Goal: Task Accomplishment & Management: Complete application form

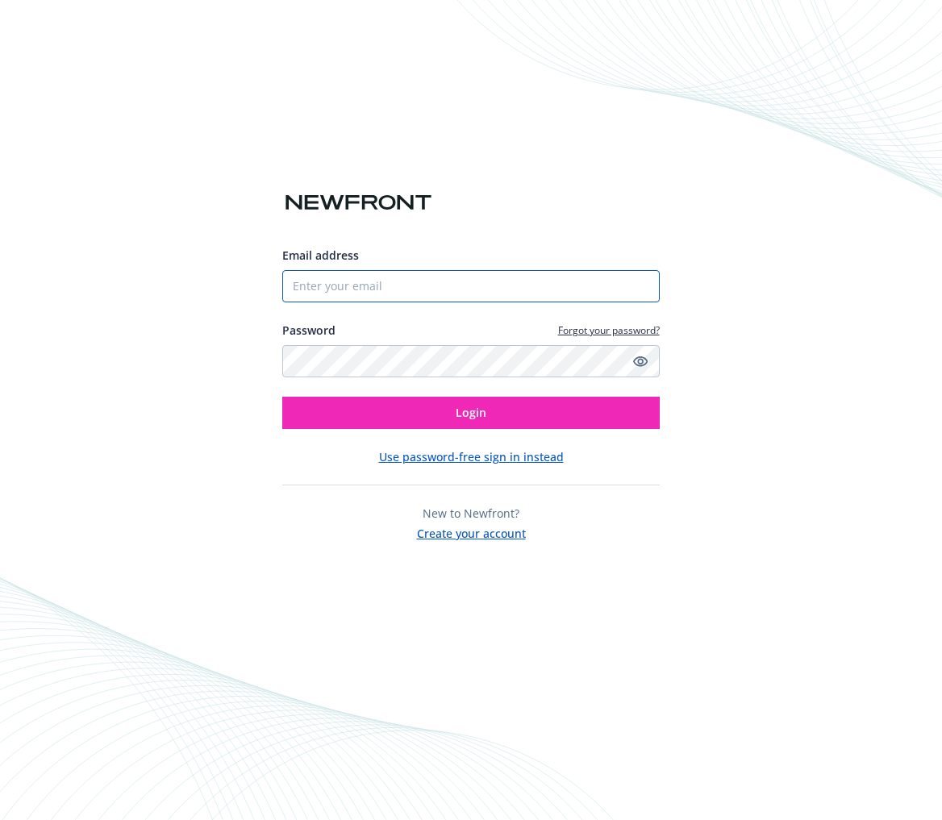
type input "[PERSON_NAME][EMAIL_ADDRESS][DOMAIN_NAME]"
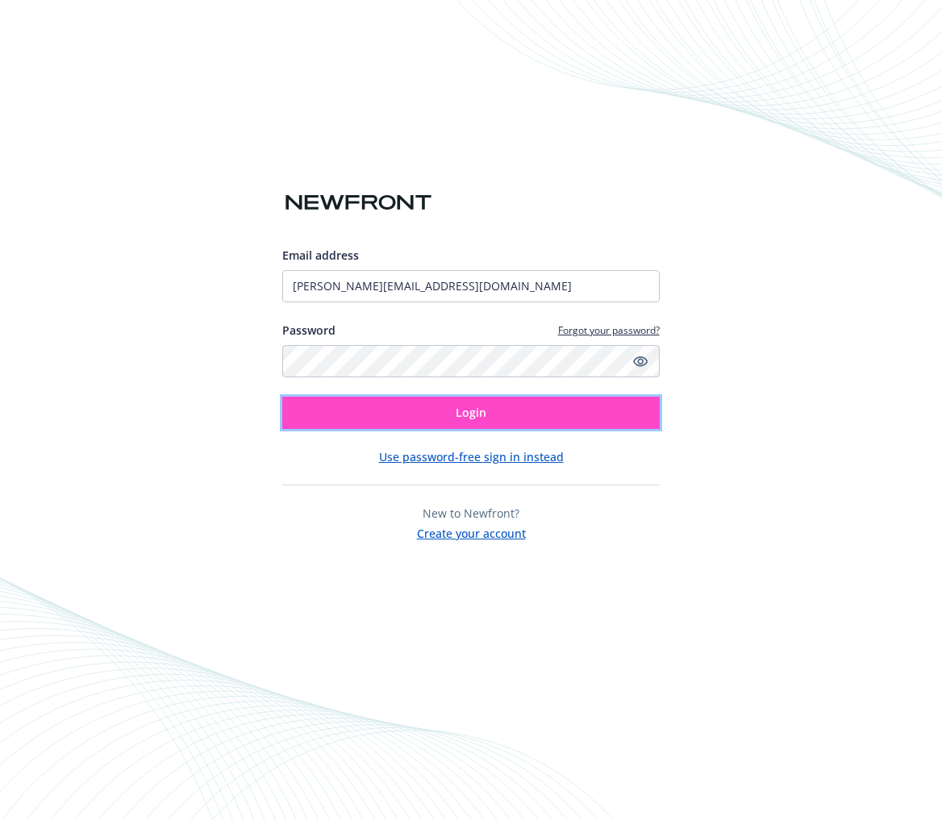
click at [510, 413] on button "Login" at bounding box center [470, 413] width 377 height 32
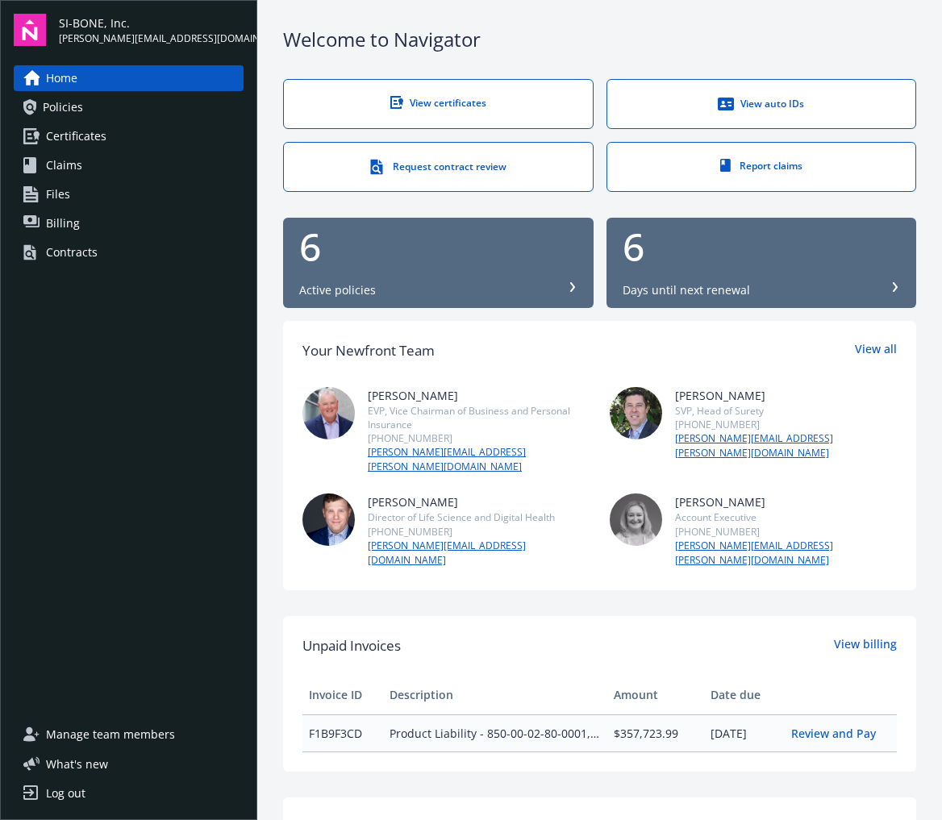
click at [99, 133] on span "Certificates" at bounding box center [76, 136] width 60 height 26
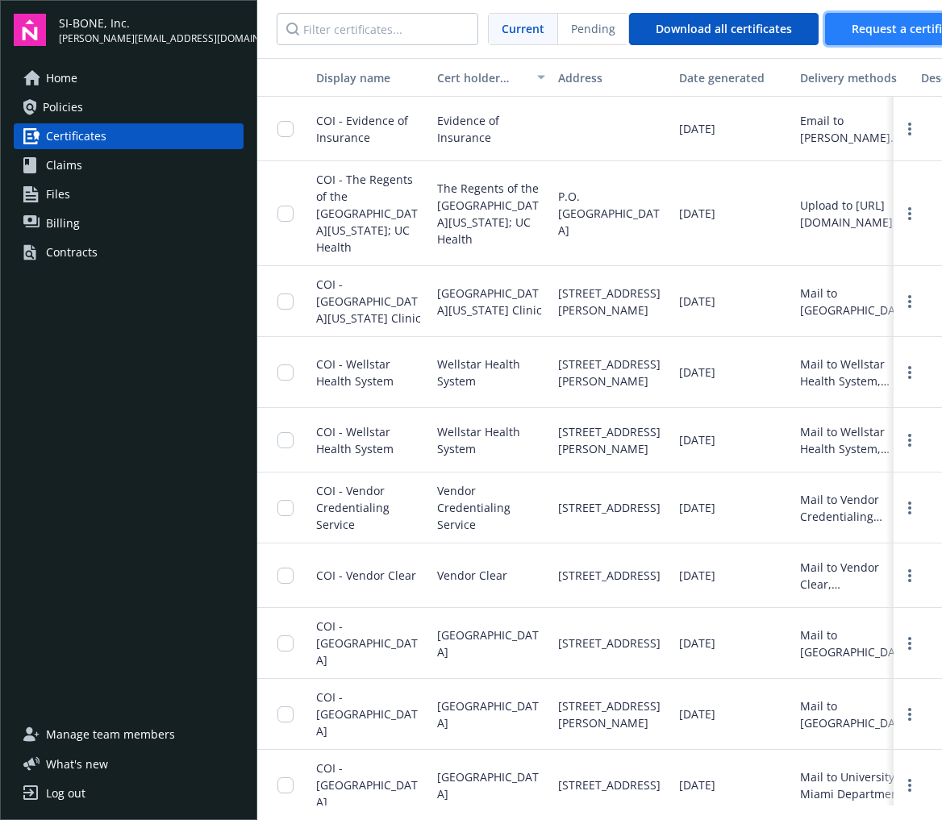
click at [852, 22] on span "Request a certificate" at bounding box center [908, 28] width 114 height 15
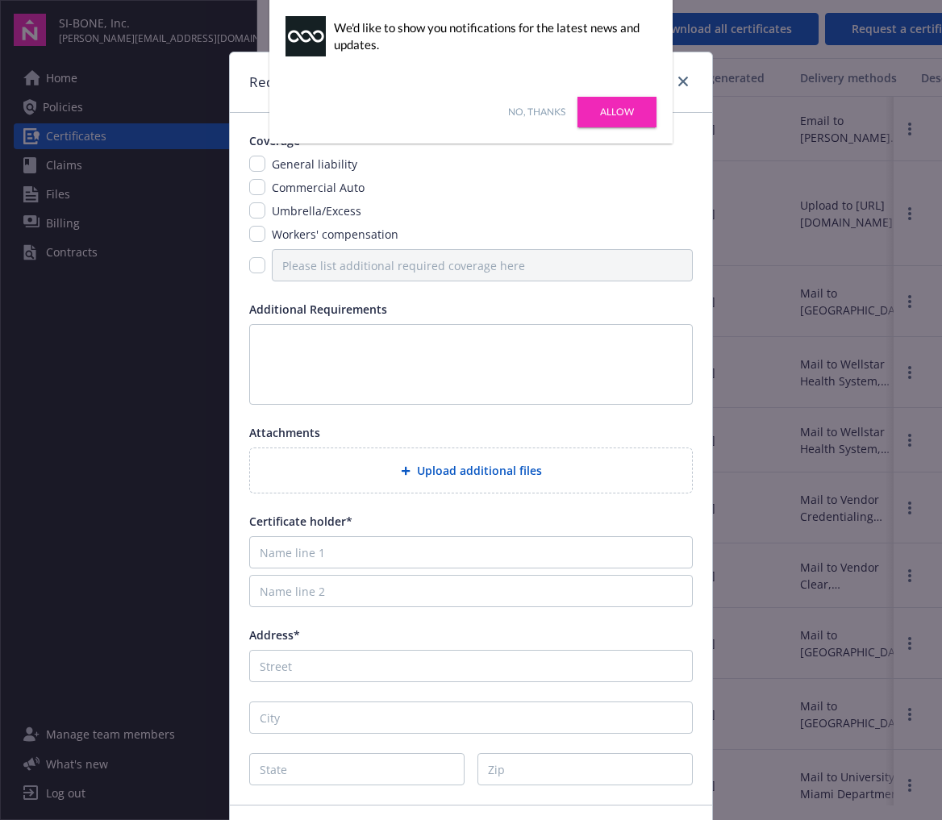
click at [280, 164] on span "General liability" at bounding box center [314, 163] width 85 height 15
click at [265, 162] on div "General liability" at bounding box center [312, 164] width 95 height 17
click at [551, 111] on link "No, thanks" at bounding box center [536, 112] width 57 height 15
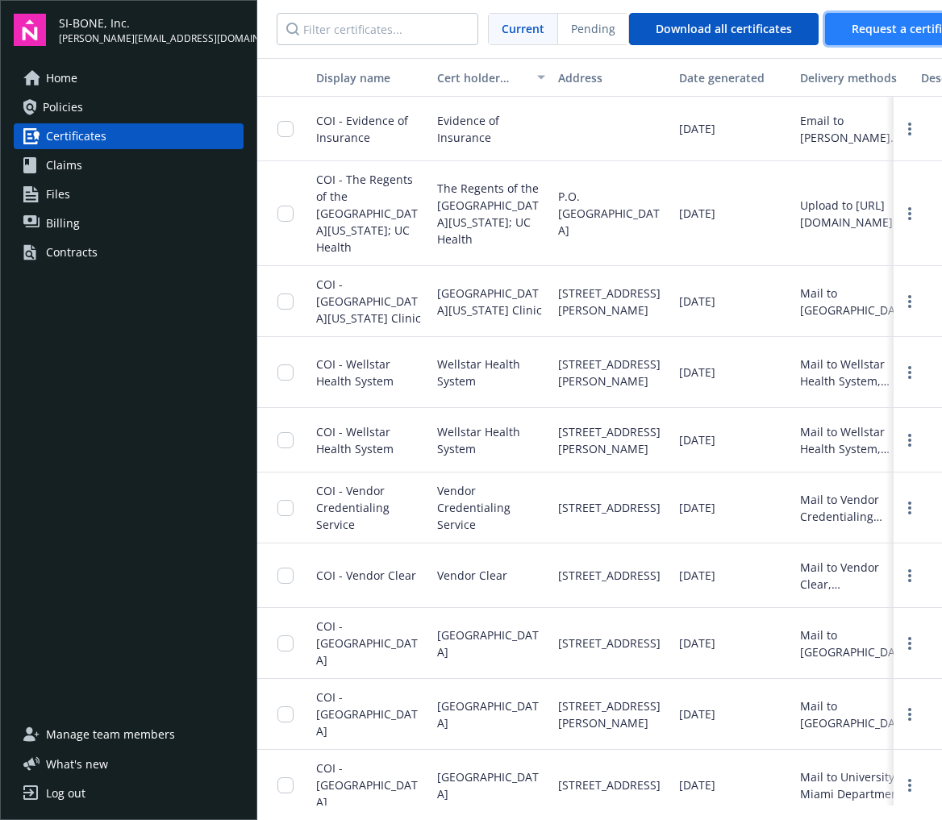
click at [880, 32] on span "Request a certificate" at bounding box center [908, 28] width 114 height 15
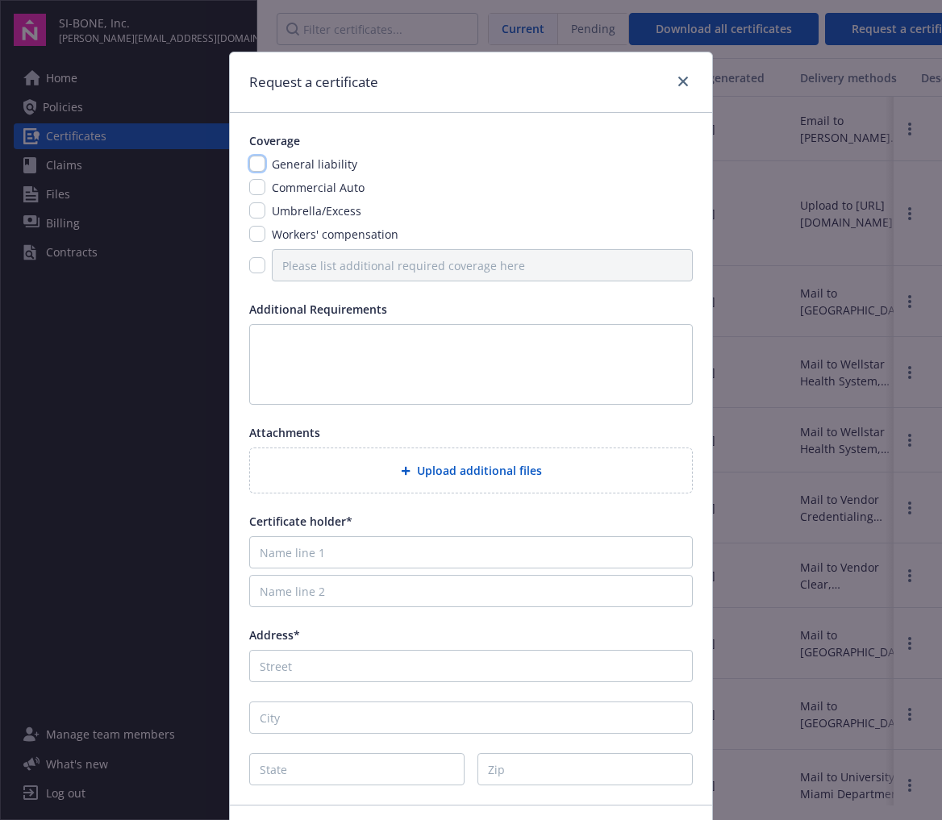
click at [251, 164] on input "checkbox" at bounding box center [257, 164] width 16 height 16
checkbox input "true"
click at [311, 559] on input "Name line 1" at bounding box center [470, 552] width 443 height 32
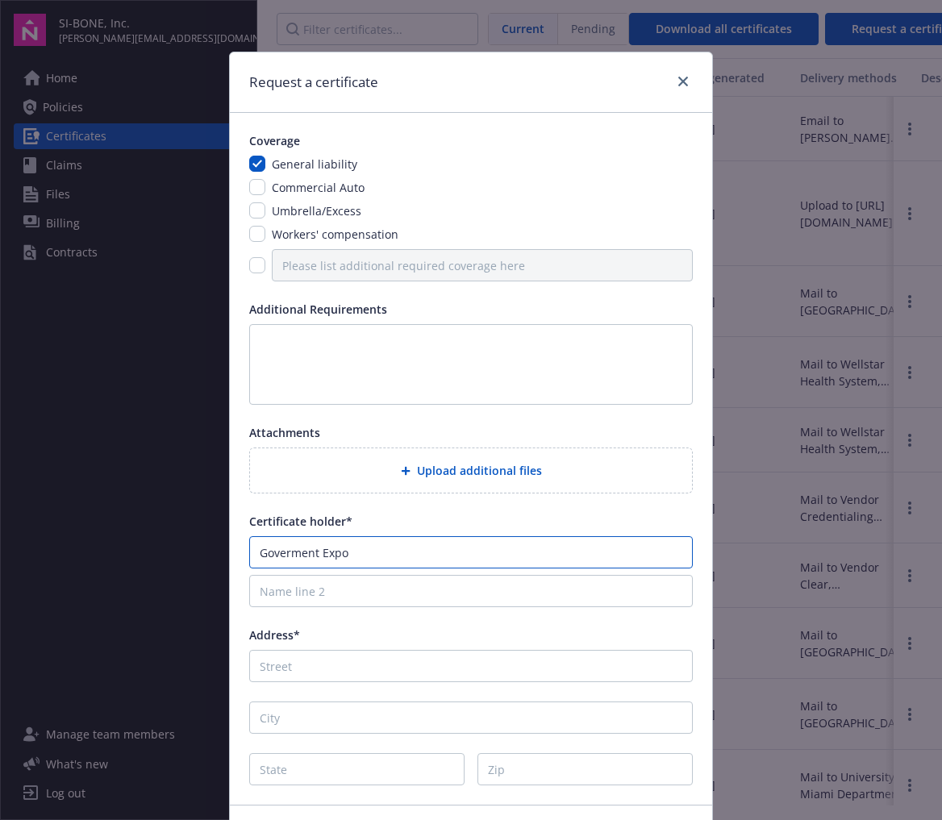
click at [287, 555] on input "Goverment Expo" at bounding box center [470, 552] width 443 height 32
type input "Government Expo"
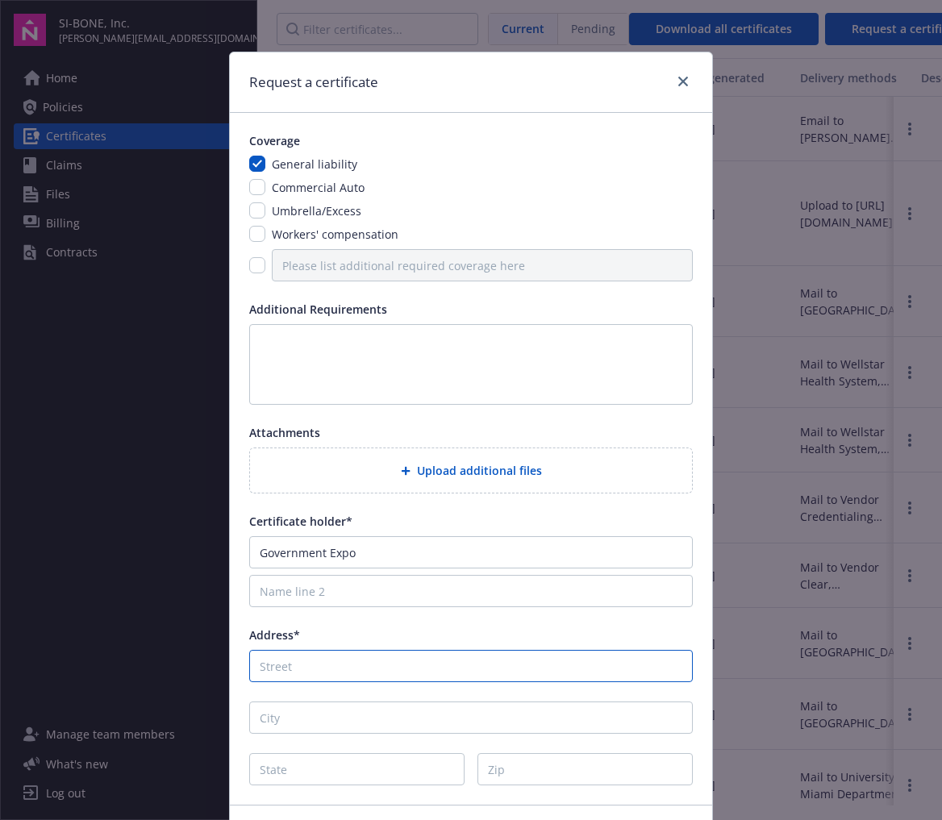
click at [310, 663] on input "Address*" at bounding box center [470, 666] width 443 height 32
paste input "7800 SW 139th Terrace"
type input "7800 SW 139th Terrace"
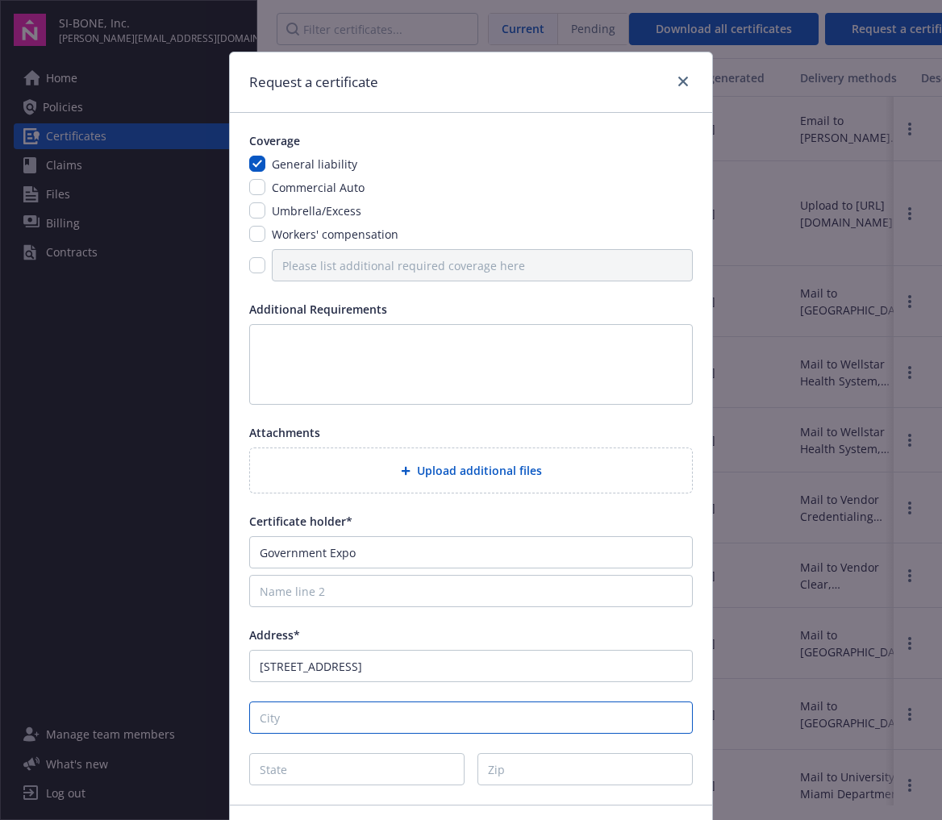
click at [310, 709] on input "City" at bounding box center [470, 717] width 443 height 32
type input "Miami"
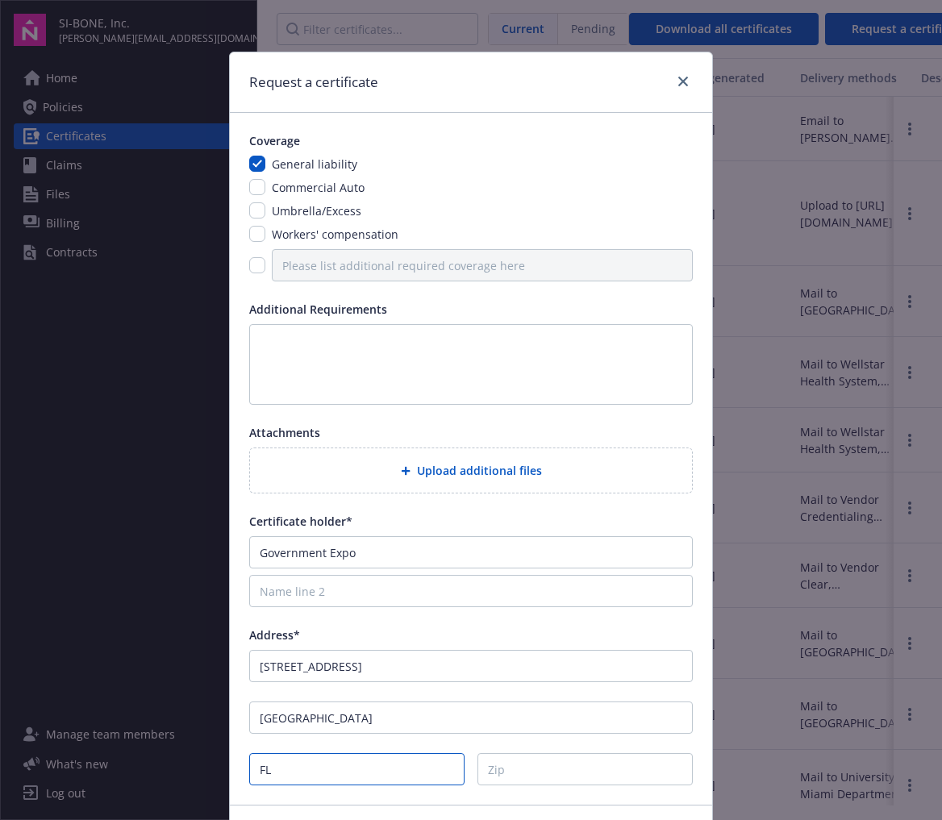
type input "FL"
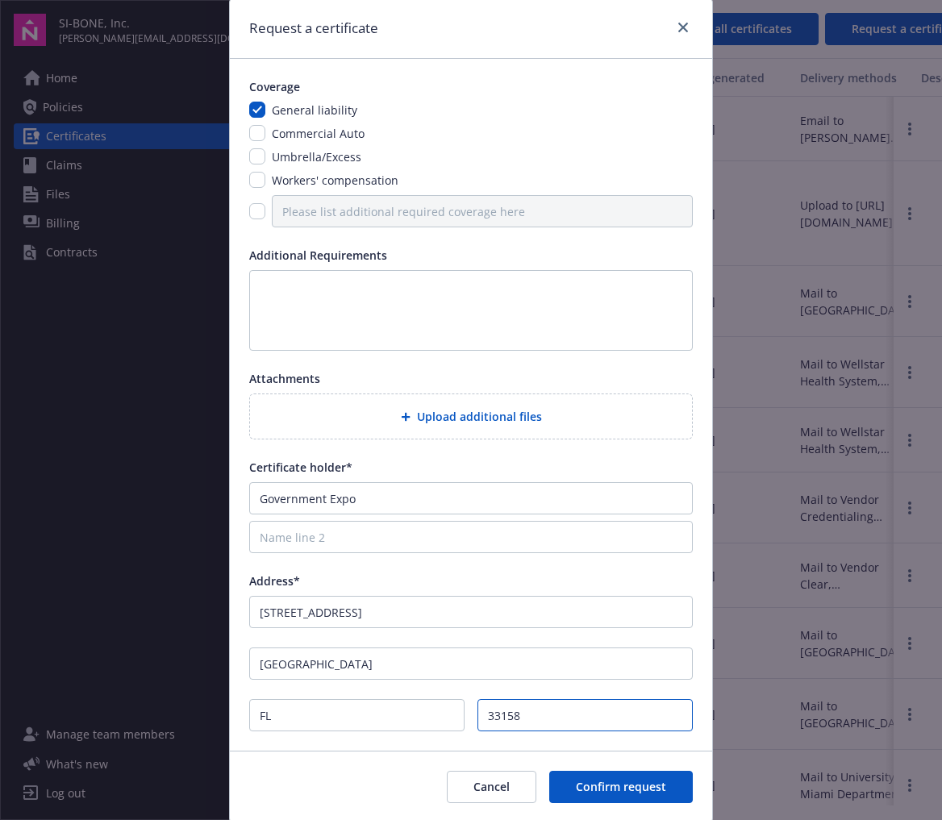
scroll to position [107, 0]
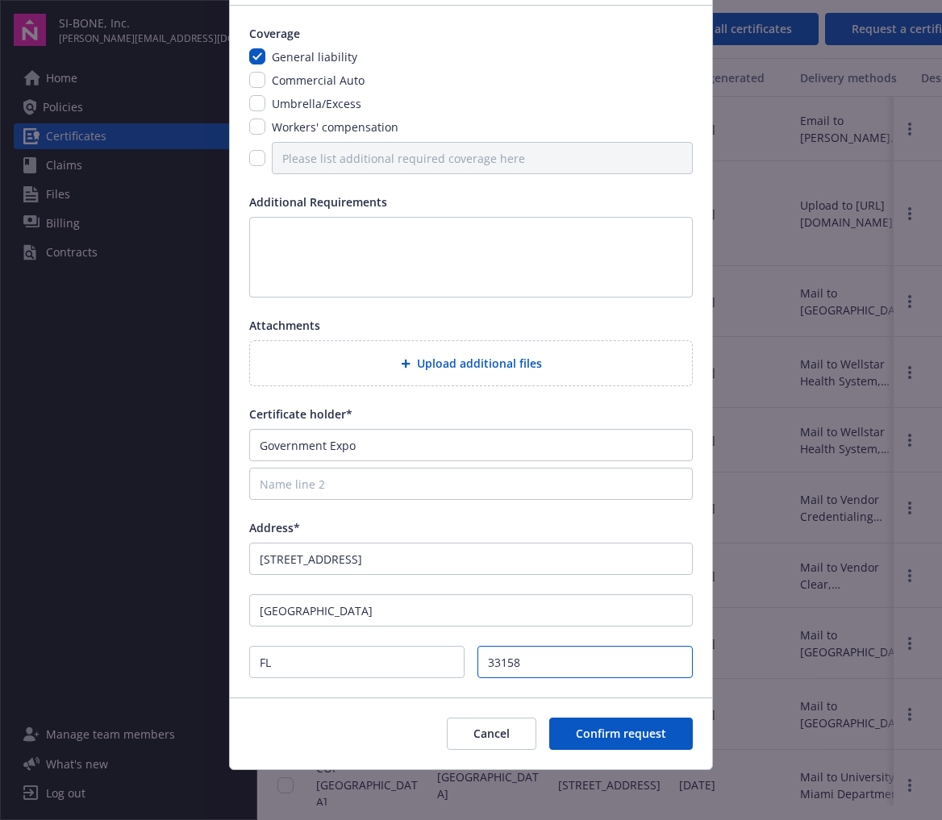
type input "33158"
click at [319, 235] on textarea at bounding box center [470, 257] width 443 height 81
type textarea "1"
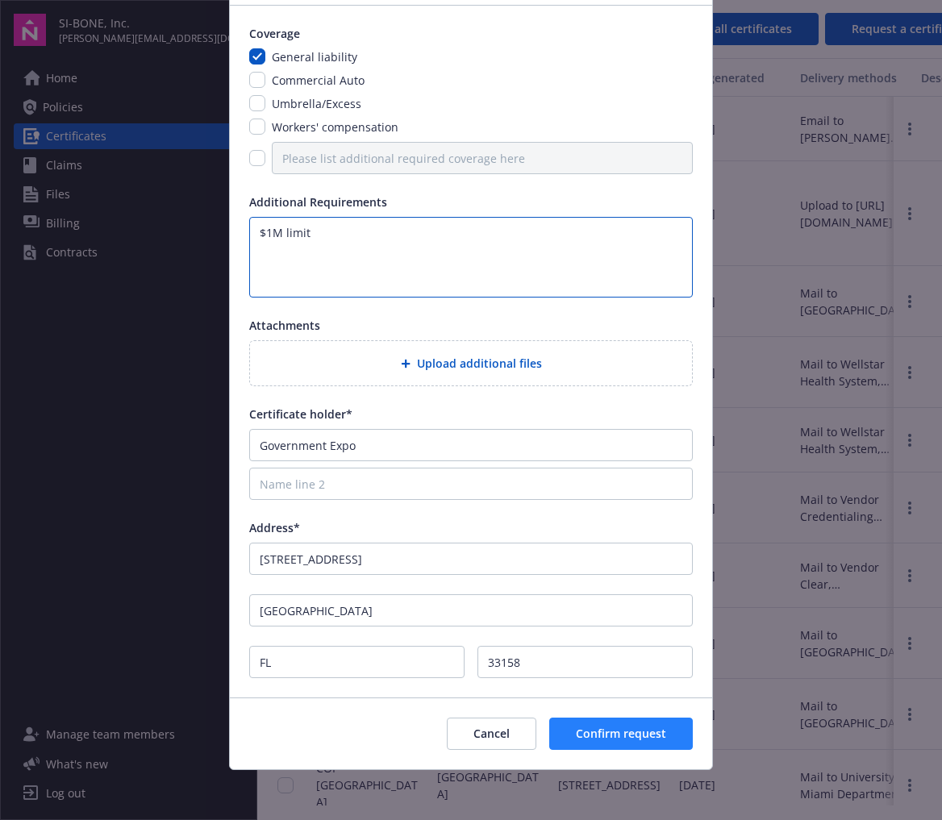
type textarea "$1M limit"
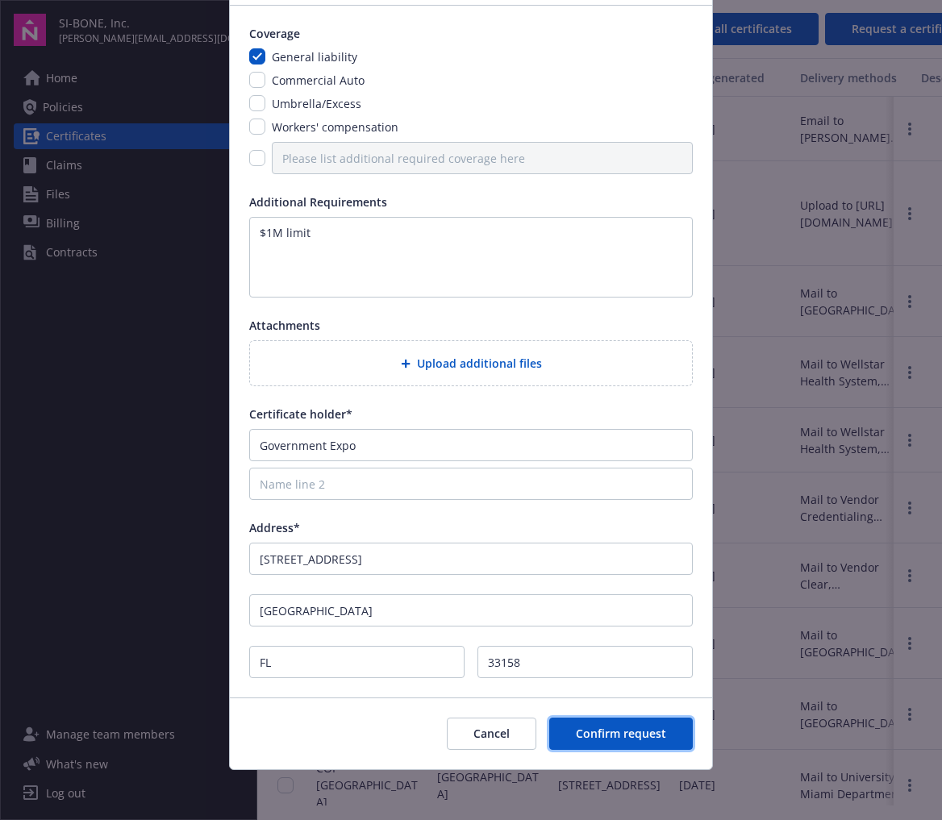
drag, startPoint x: 589, startPoint y: 733, endPoint x: -303, endPoint y: 633, distance: 897.3
click at [0, 633] on html "SI-BONE, Inc. sarah.rim@si-bone.com Home Policies Certificates Claims Files Bil…" at bounding box center [471, 410] width 942 height 820
click at [585, 732] on span "Confirm request" at bounding box center [621, 733] width 90 height 15
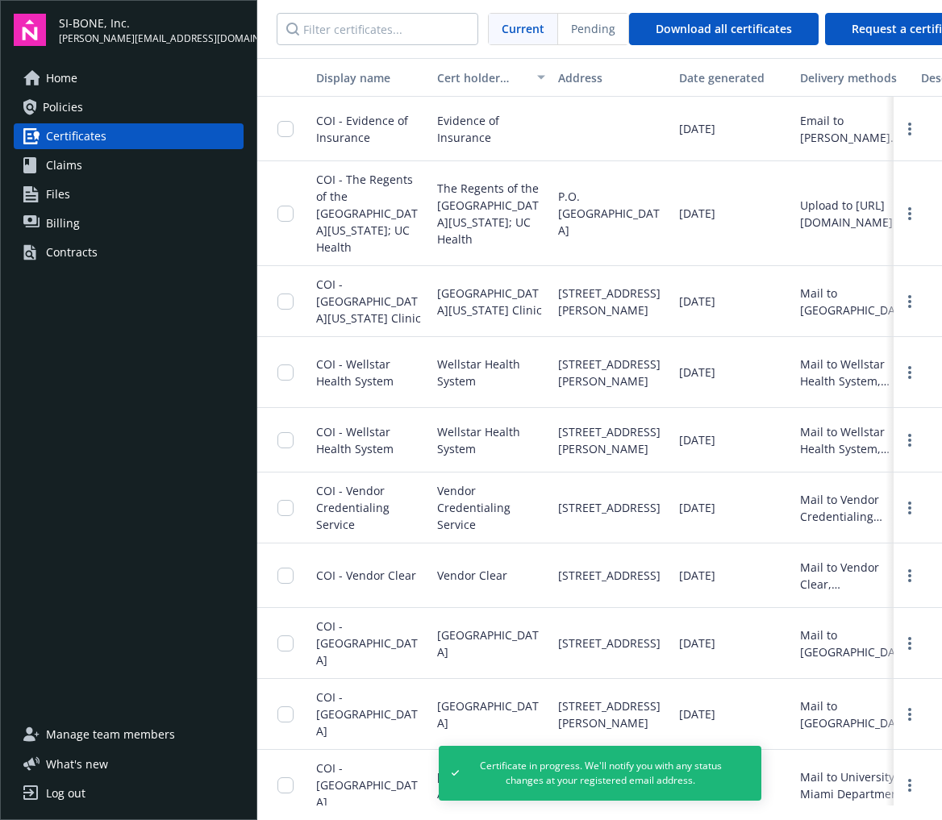
click at [95, 483] on div "Home Policies Certificates Claims Files Billing Contracts" at bounding box center [129, 383] width 230 height 637
click at [21, 202] on link "Files" at bounding box center [129, 194] width 230 height 26
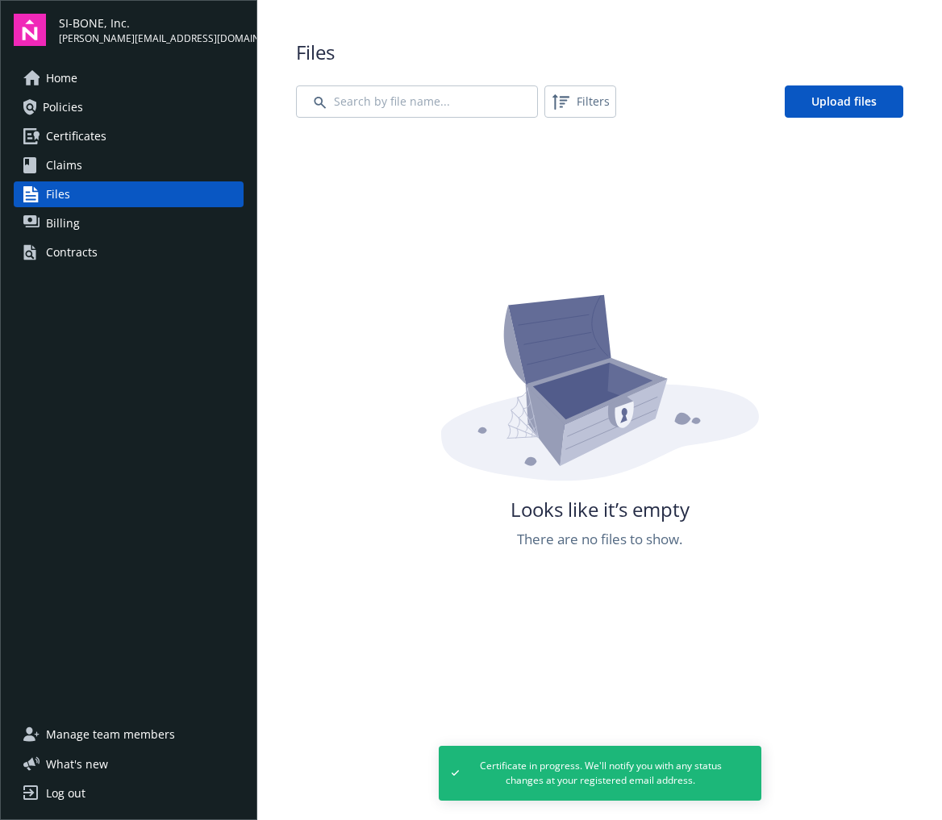
click at [81, 172] on link "Claims" at bounding box center [129, 165] width 230 height 26
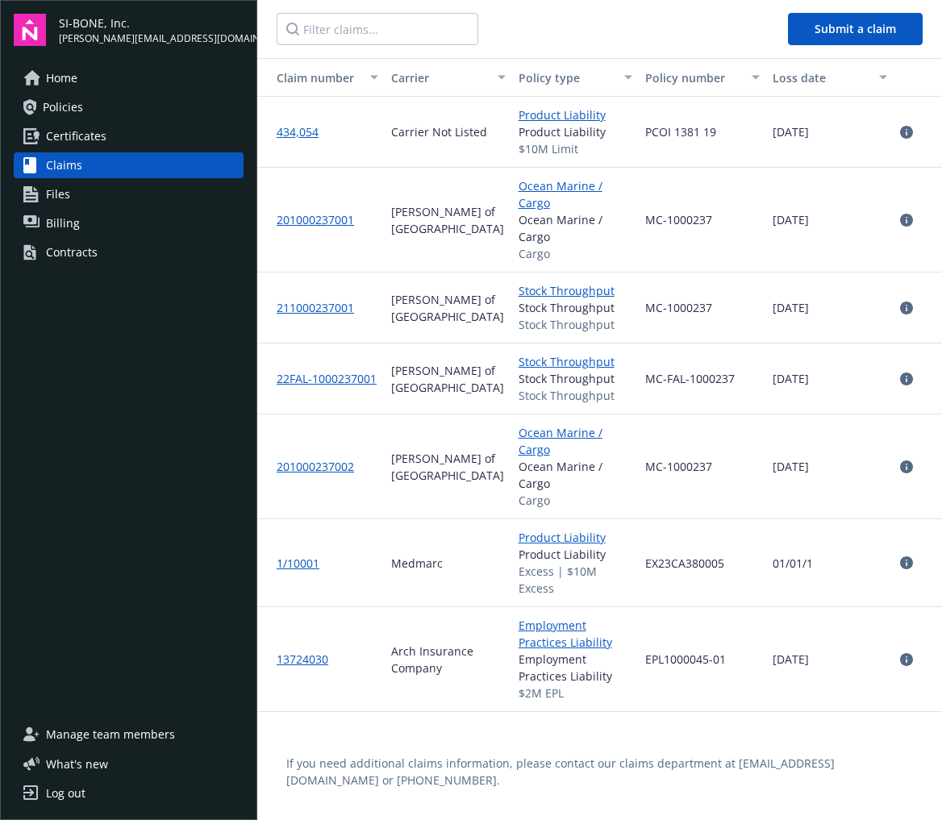
click at [94, 106] on link "Policies" at bounding box center [129, 107] width 230 height 26
